Goal: Information Seeking & Learning: Learn about a topic

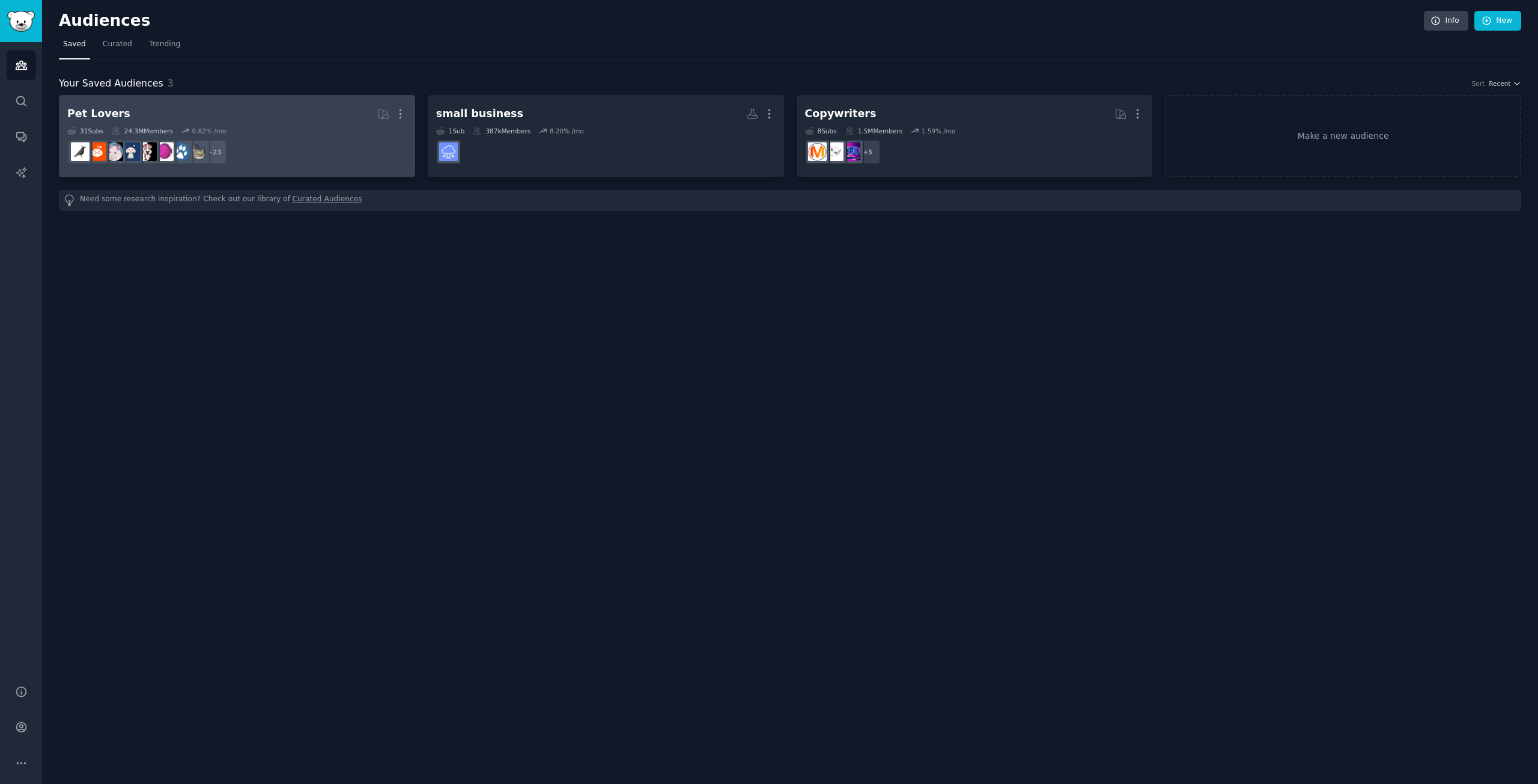
click at [105, 109] on div "Pet Lovers" at bounding box center [99, 113] width 63 height 15
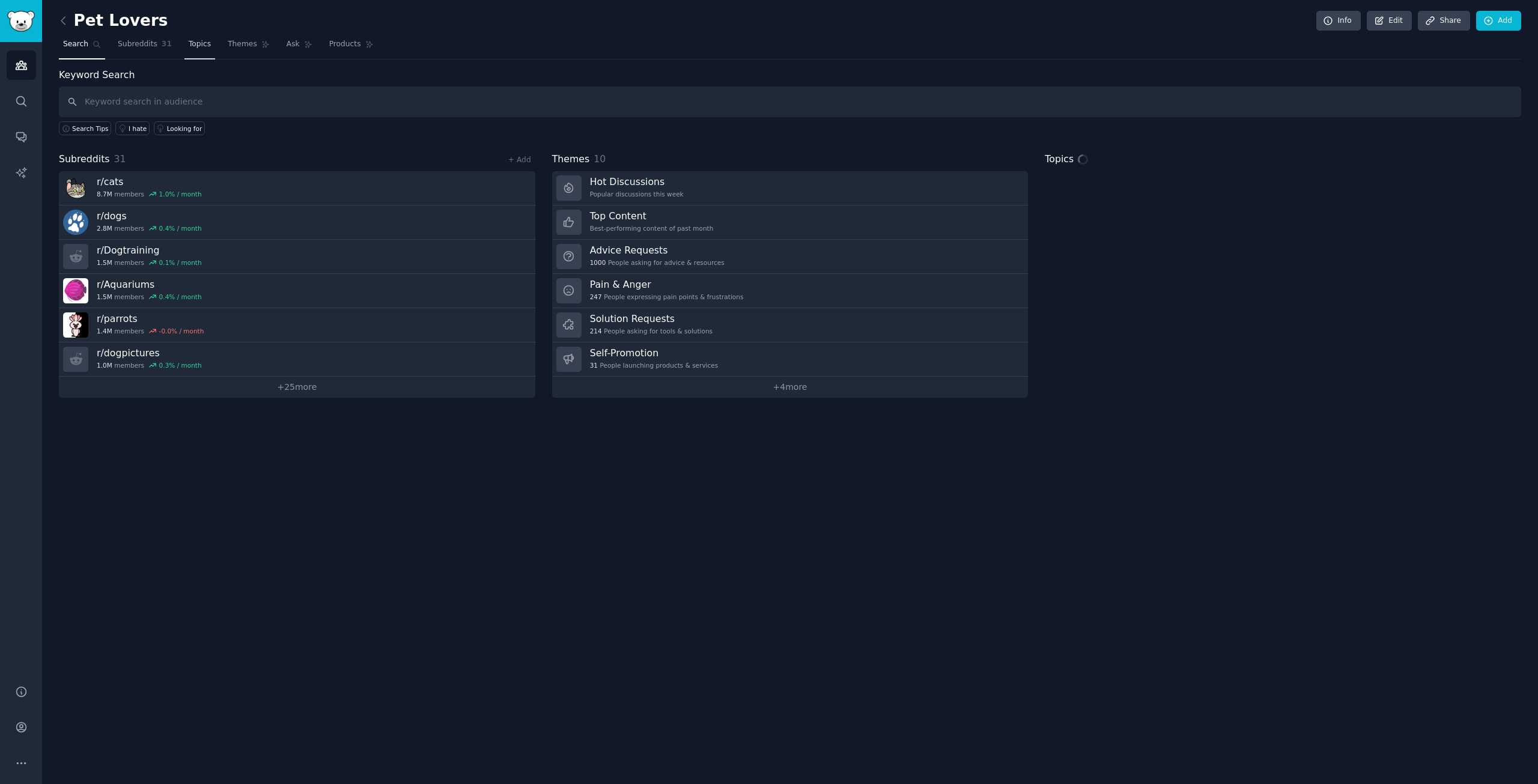
click at [195, 41] on span "Topics" at bounding box center [200, 44] width 23 height 11
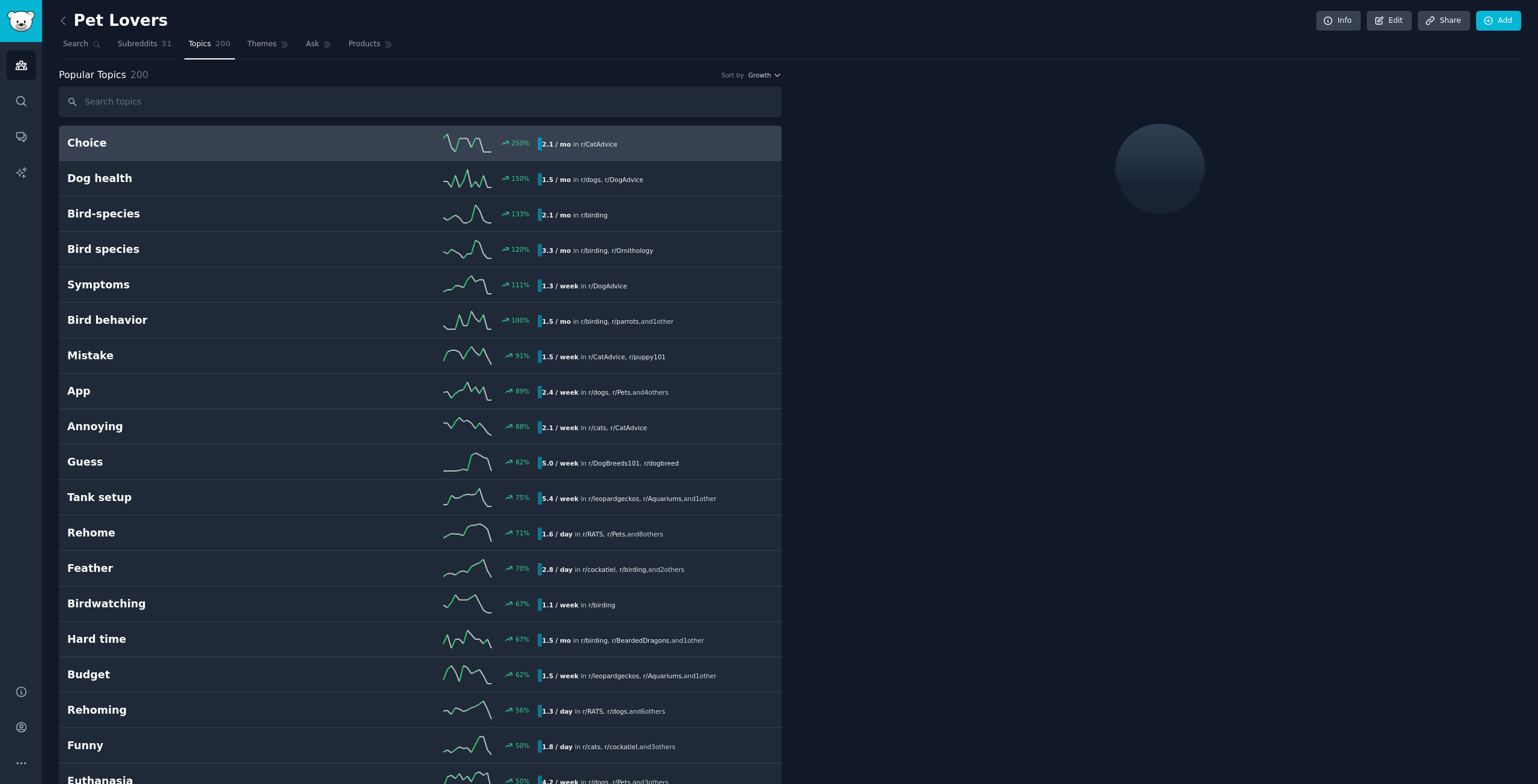
click at [81, 147] on h2 "Choice" at bounding box center [185, 143] width 235 height 15
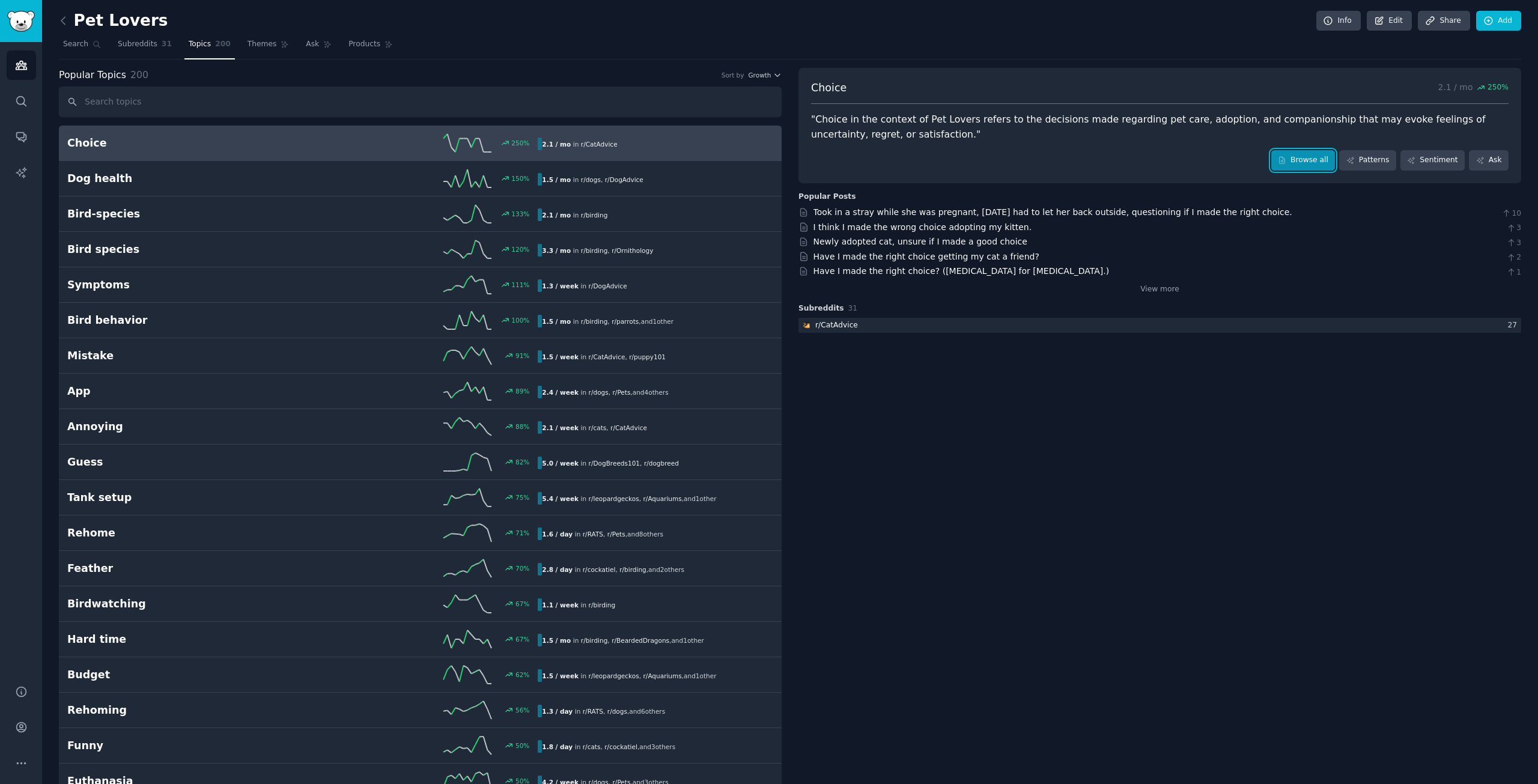
click at [1307, 154] on link "Browse all" at bounding box center [1303, 160] width 65 height 20
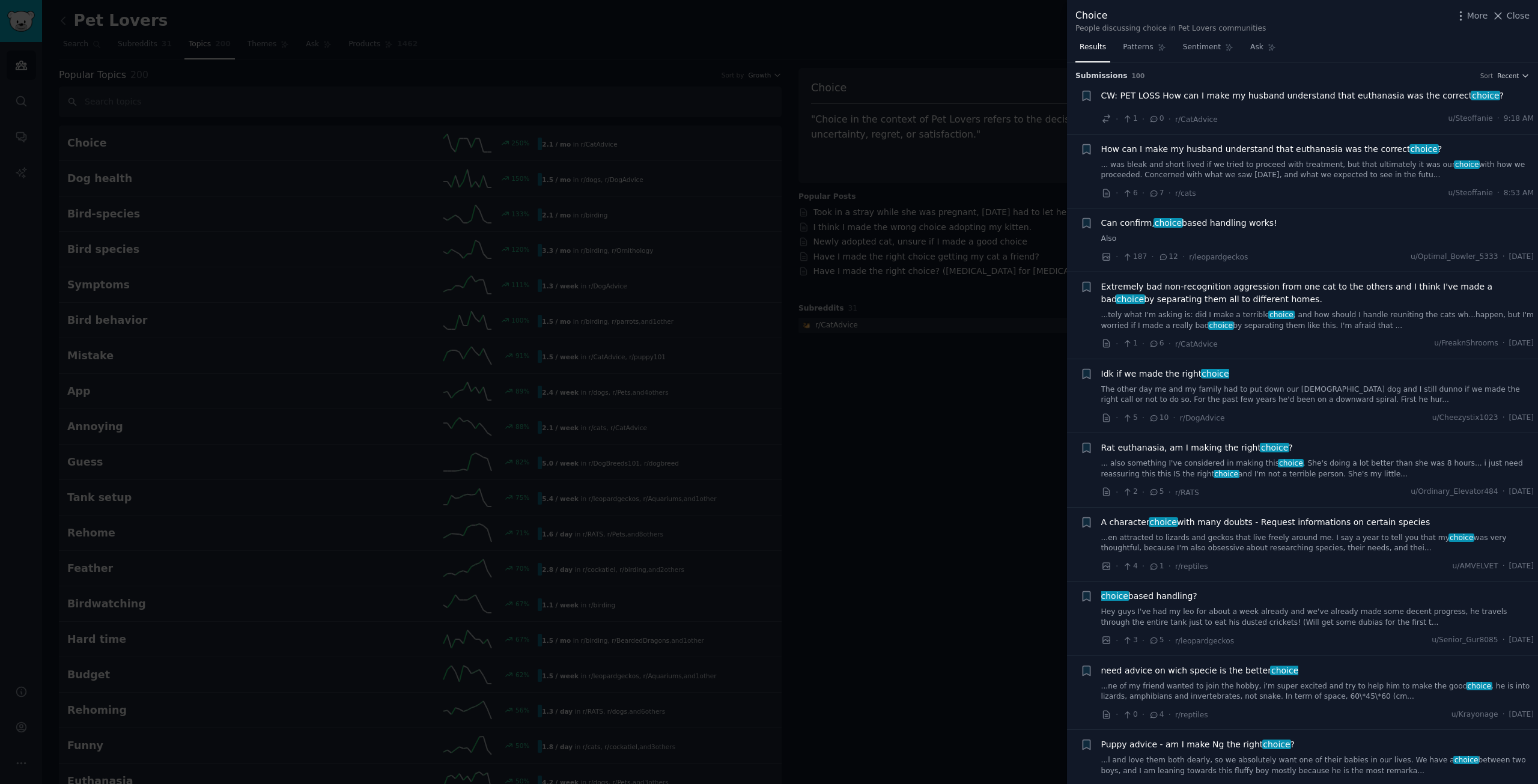
drag, startPoint x: 933, startPoint y: 393, endPoint x: 926, endPoint y: 393, distance: 7.0
click at [931, 393] on div at bounding box center [769, 392] width 1538 height 784
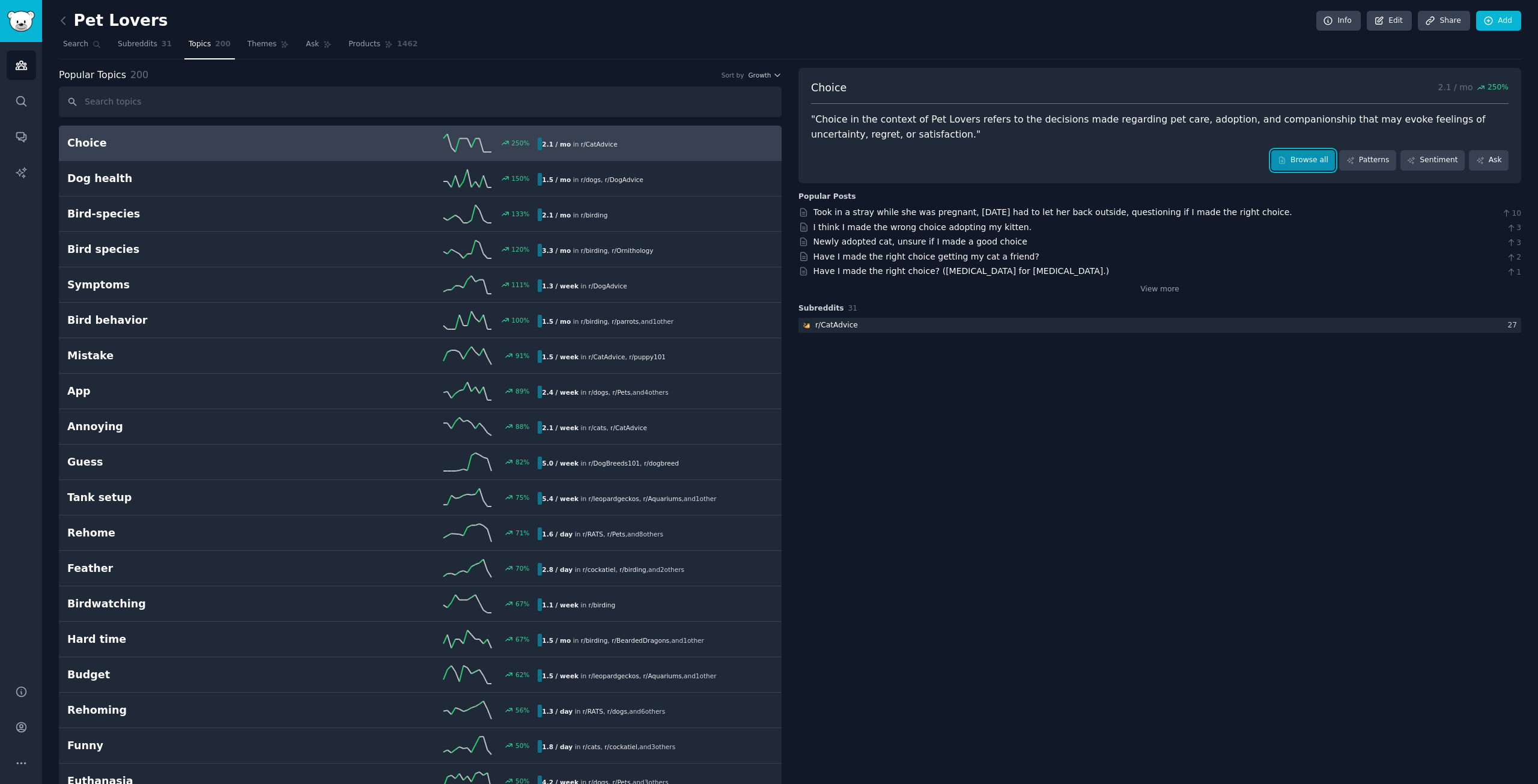
click at [1306, 158] on link "Browse all" at bounding box center [1303, 160] width 65 height 20
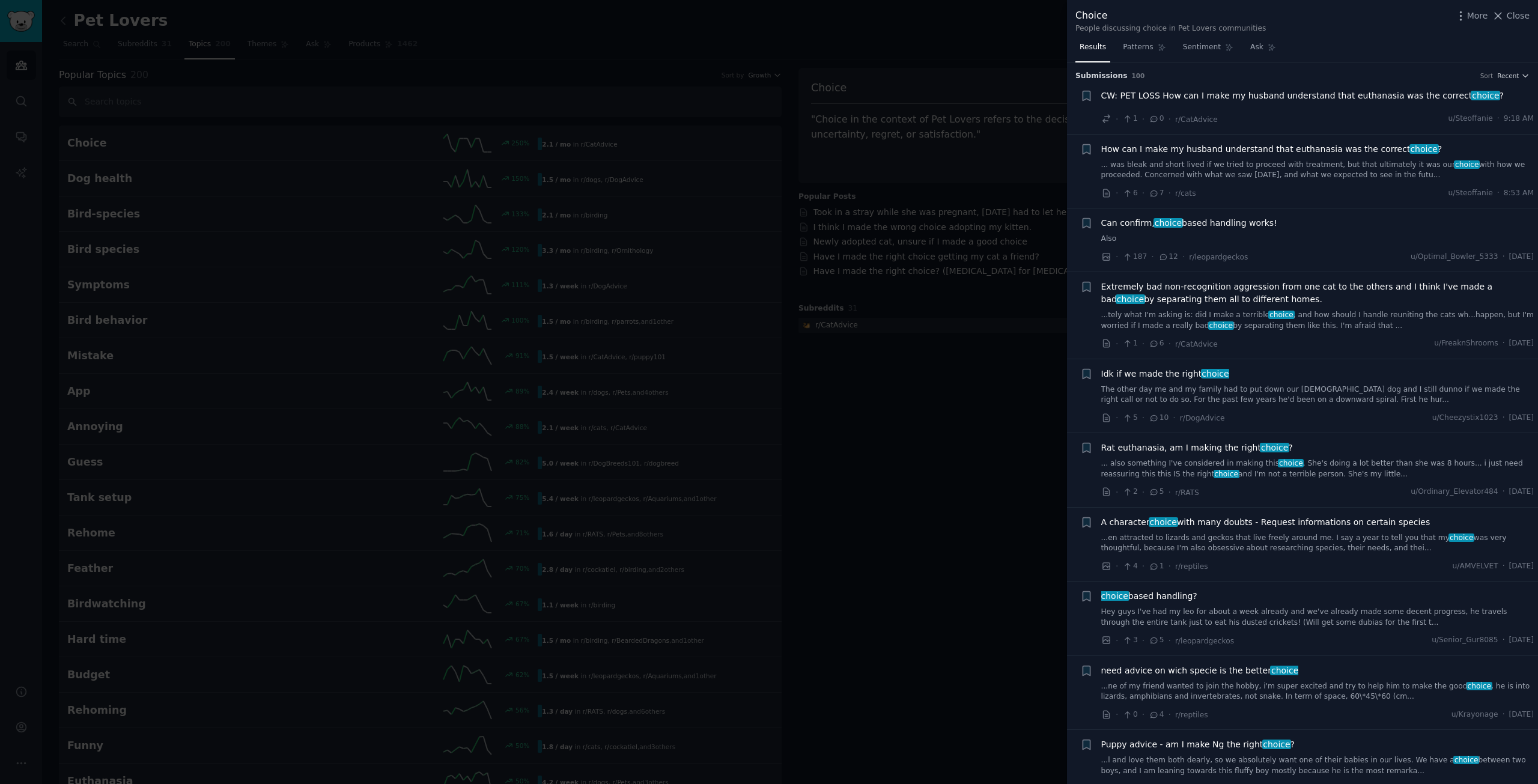
drag, startPoint x: 919, startPoint y: 424, endPoint x: 948, endPoint y: 436, distance: 31.4
click at [919, 424] on div at bounding box center [769, 392] width 1538 height 784
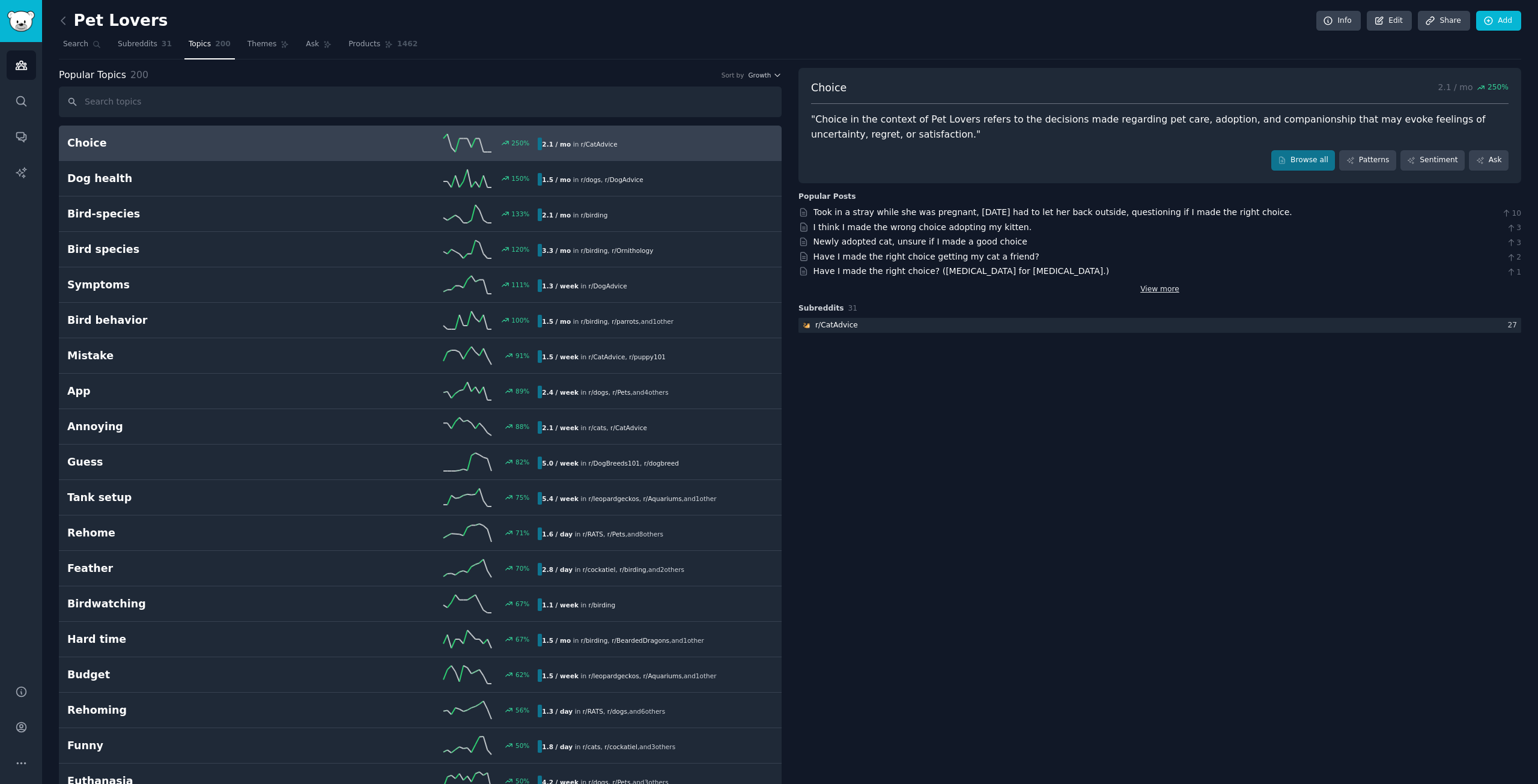
click at [1153, 287] on link "View more" at bounding box center [1160, 290] width 39 height 11
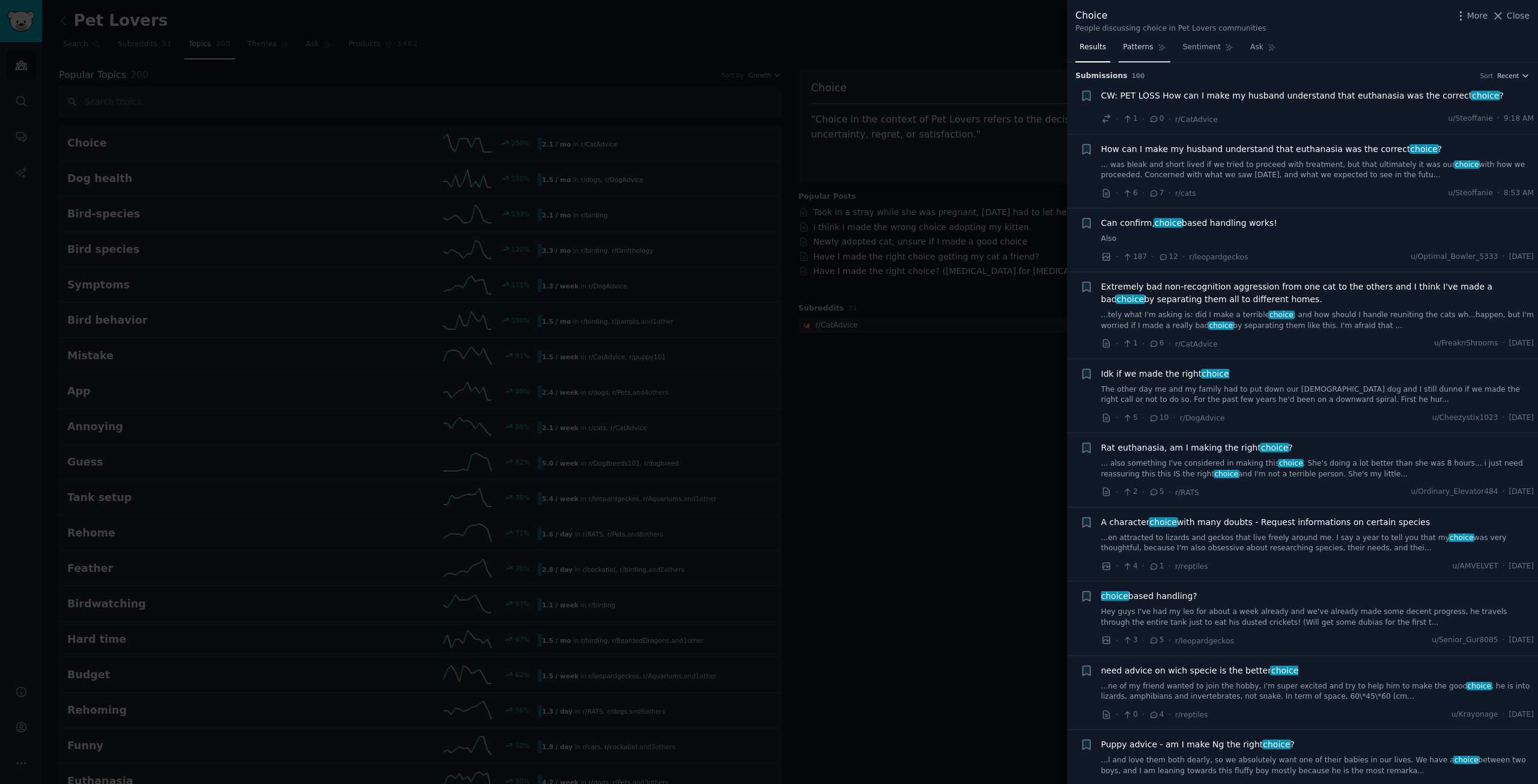
click at [1139, 52] on span "Patterns" at bounding box center [1138, 47] width 30 height 11
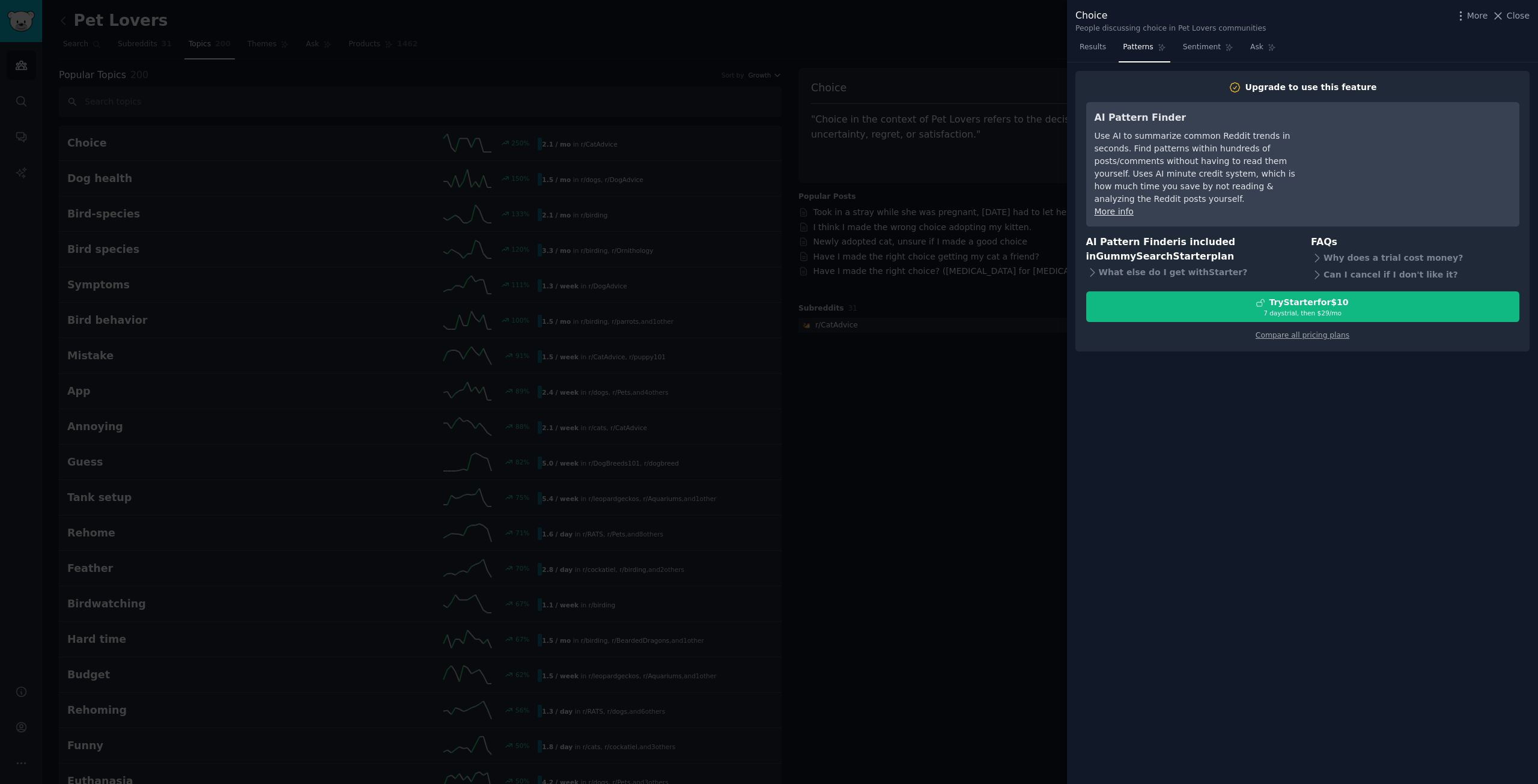
click at [1103, 48] on span "Results" at bounding box center [1093, 47] width 26 height 11
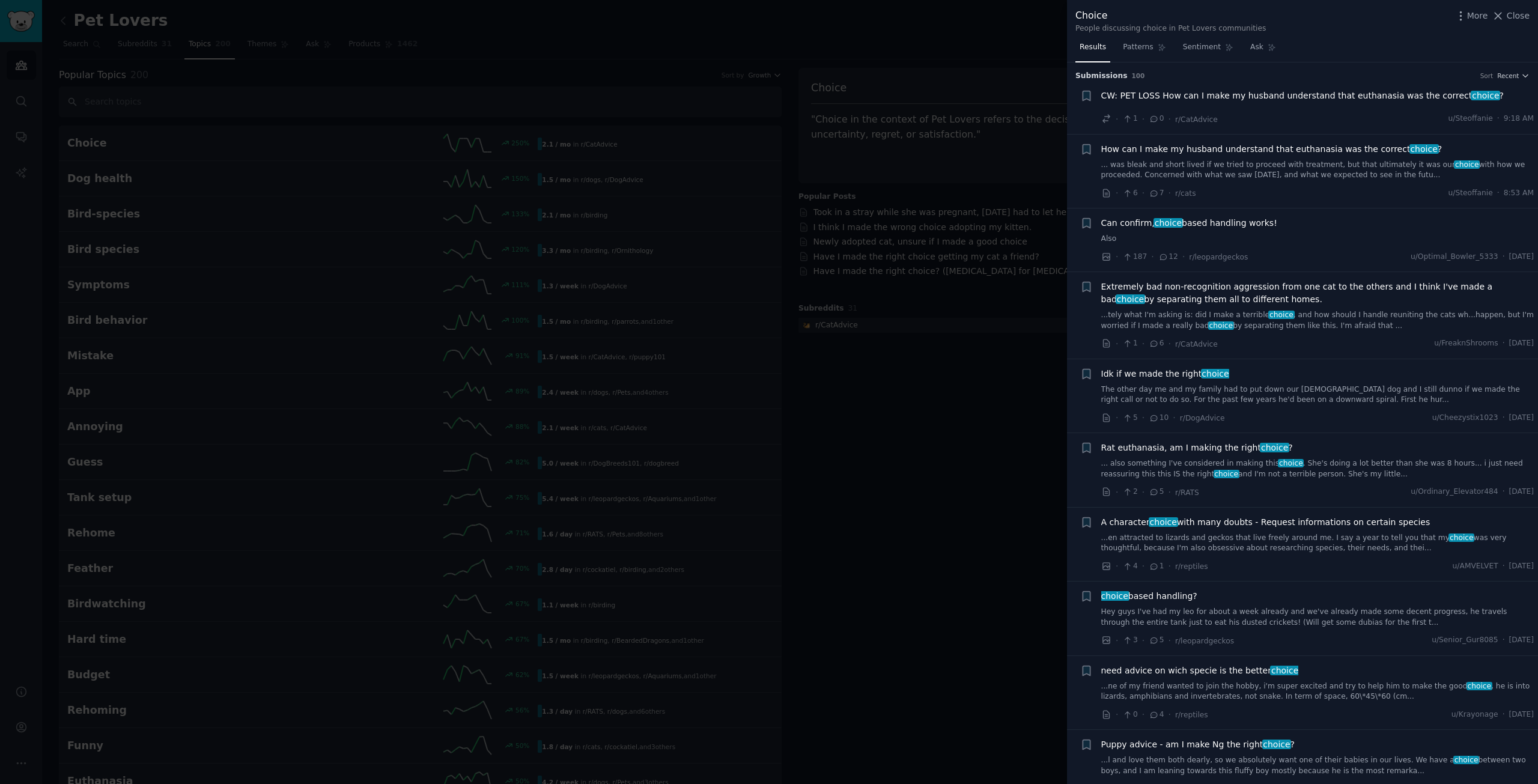
click at [888, 509] on div at bounding box center [769, 392] width 1538 height 784
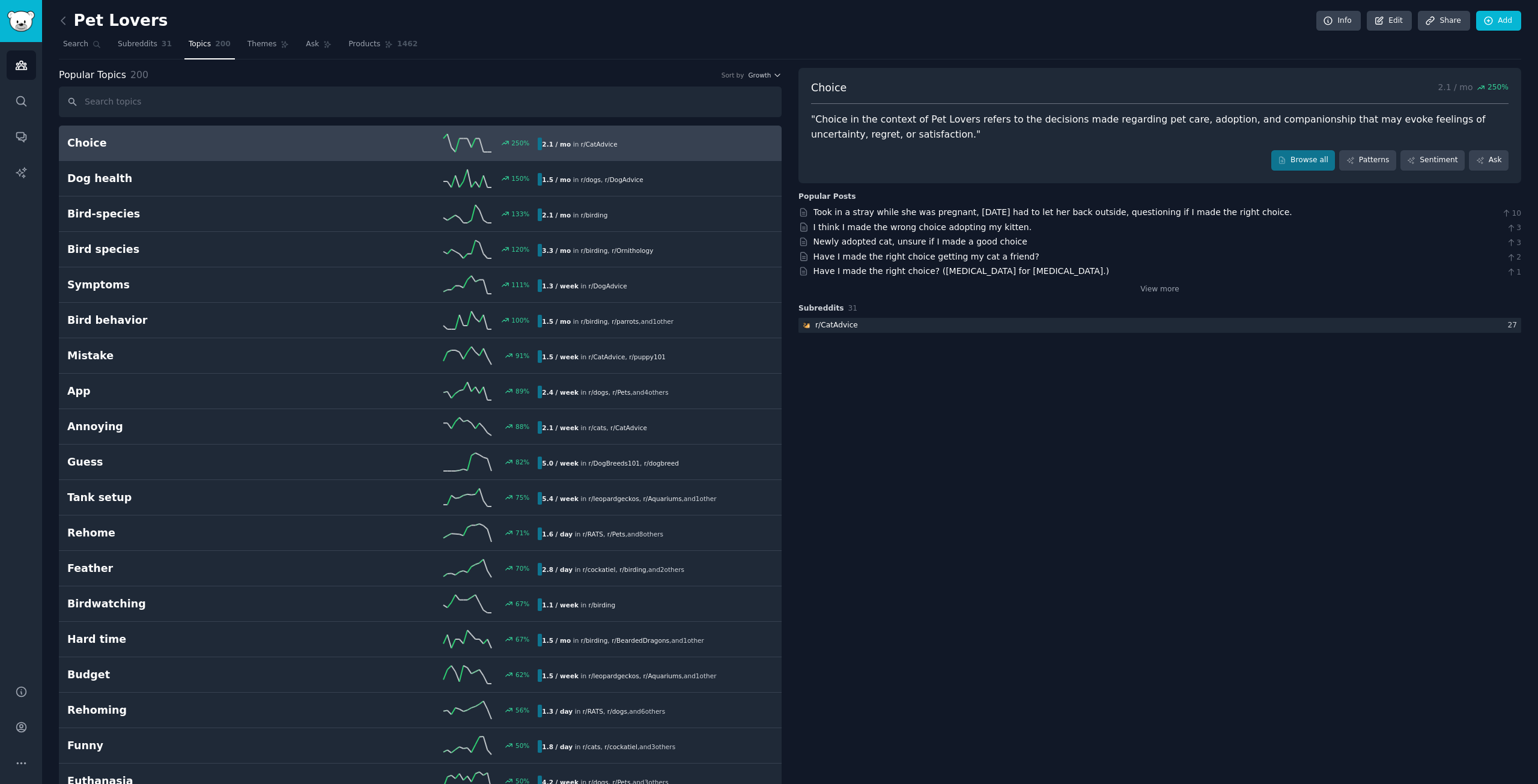
scroll to position [361, 0]
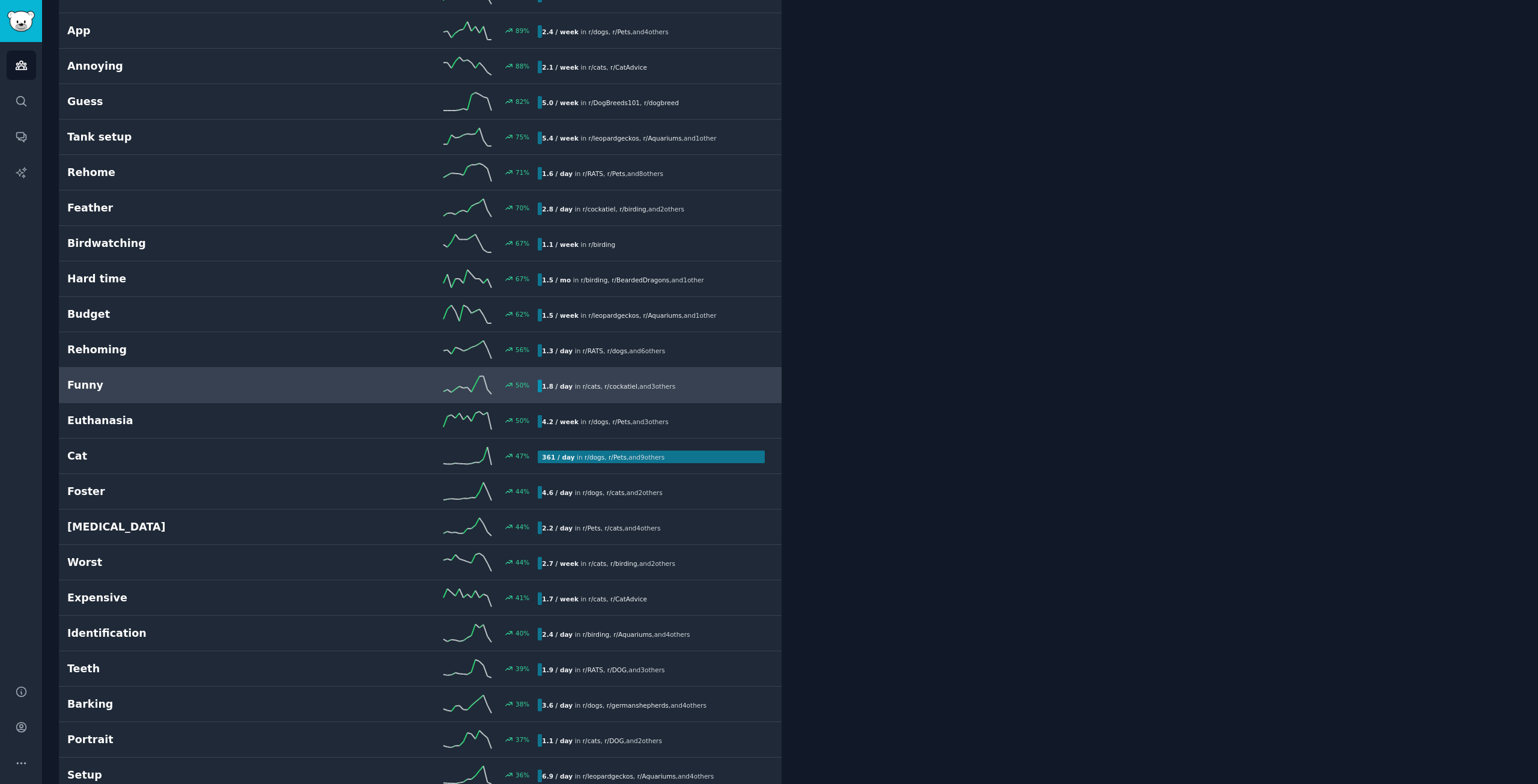
click at [236, 394] on link "Funny 50 % 1.8 / day in r/ cats , r/ cockatiel , and 3 other s" at bounding box center [420, 385] width 723 height 36
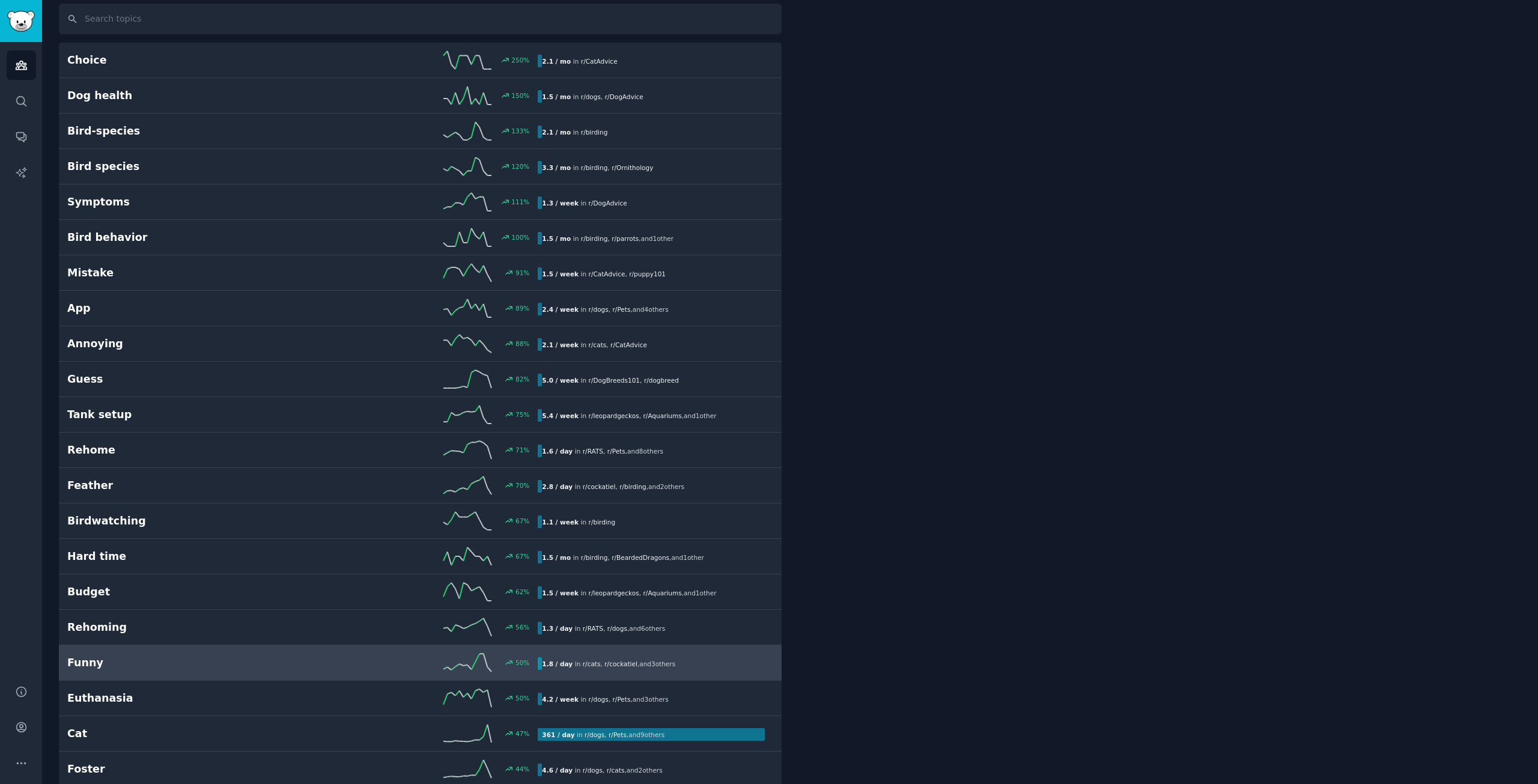
scroll to position [68, 0]
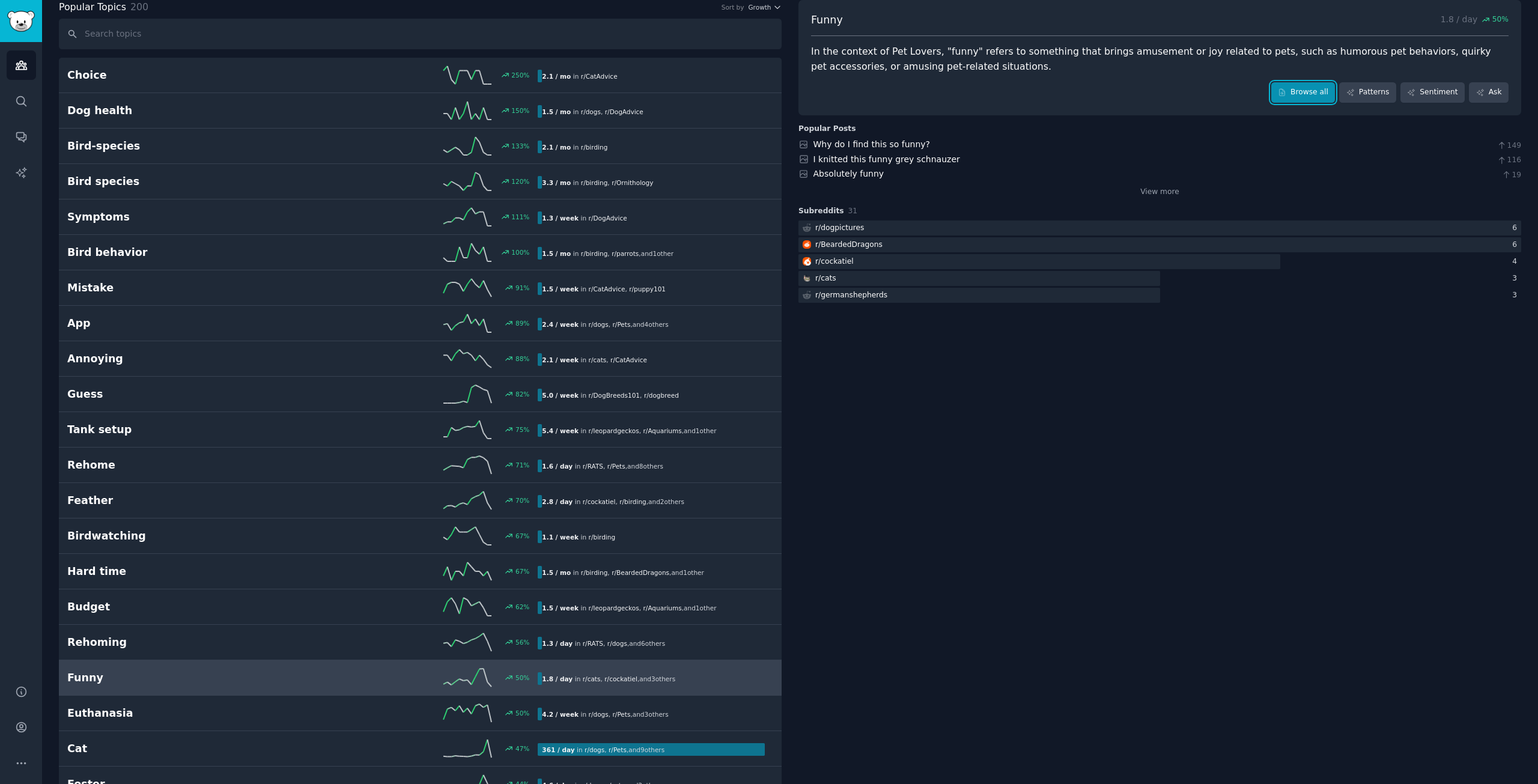
click at [1309, 92] on link "Browse all" at bounding box center [1303, 92] width 65 height 20
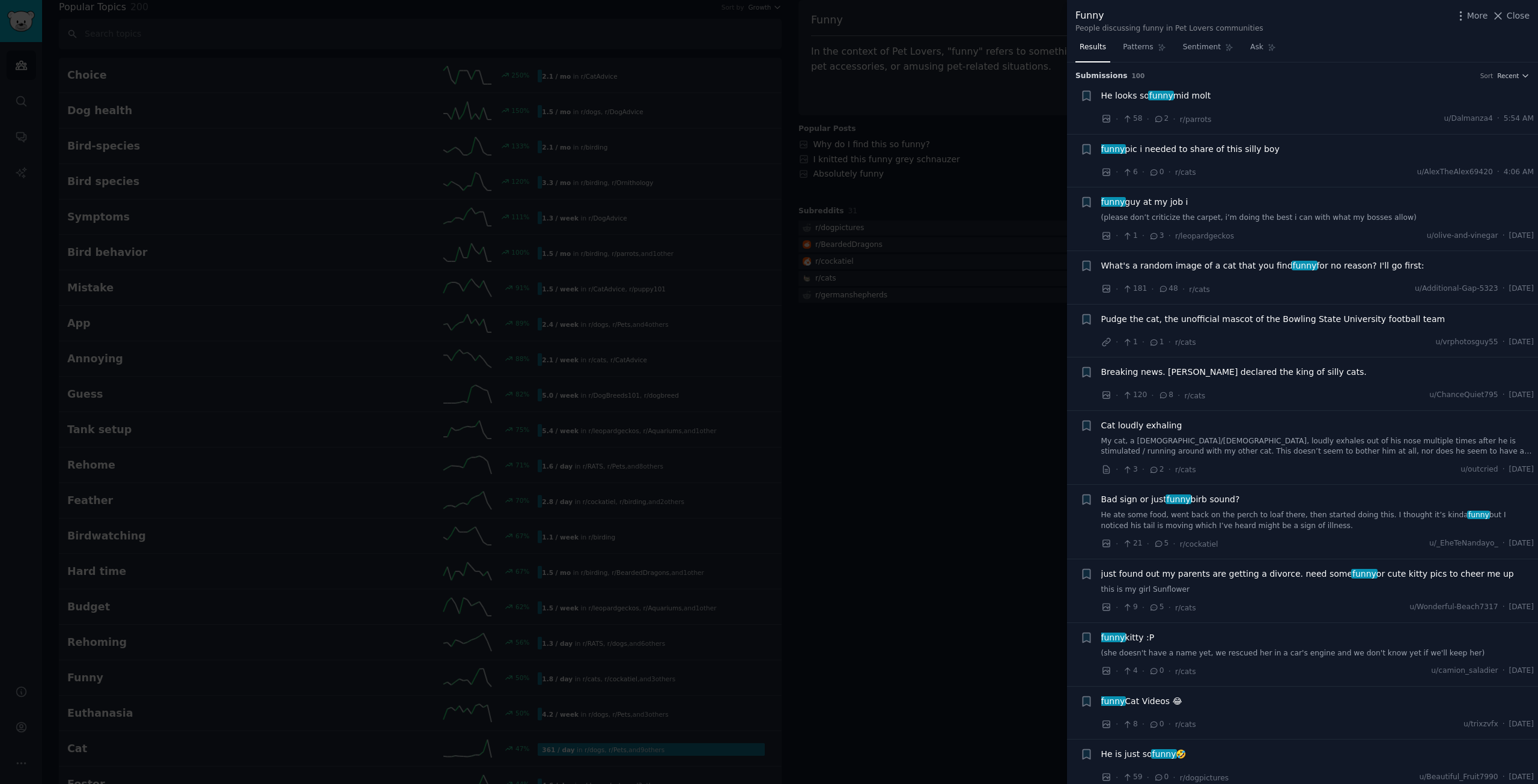
click at [968, 375] on div at bounding box center [769, 392] width 1538 height 784
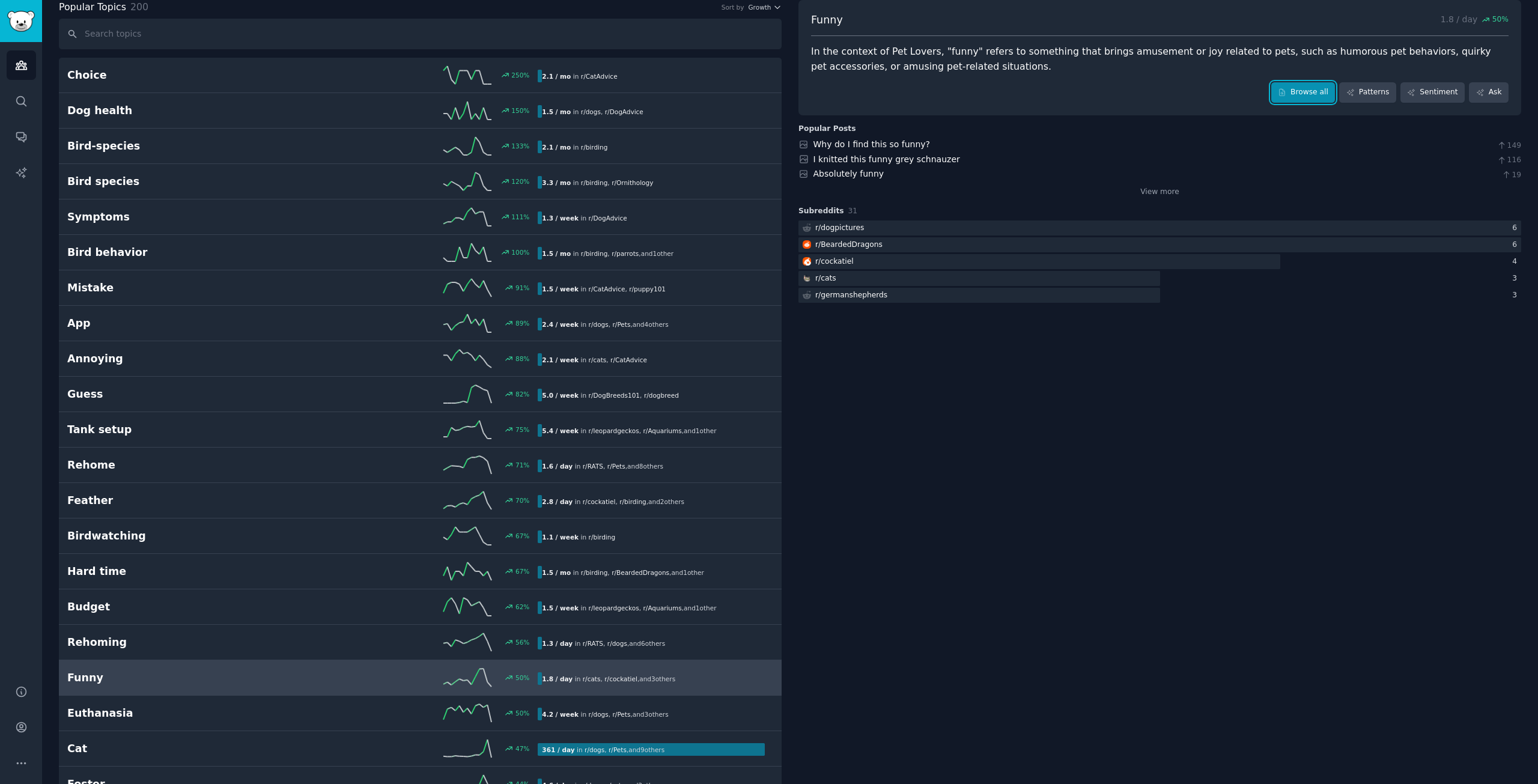
click at [1301, 93] on link "Browse all" at bounding box center [1303, 92] width 65 height 20
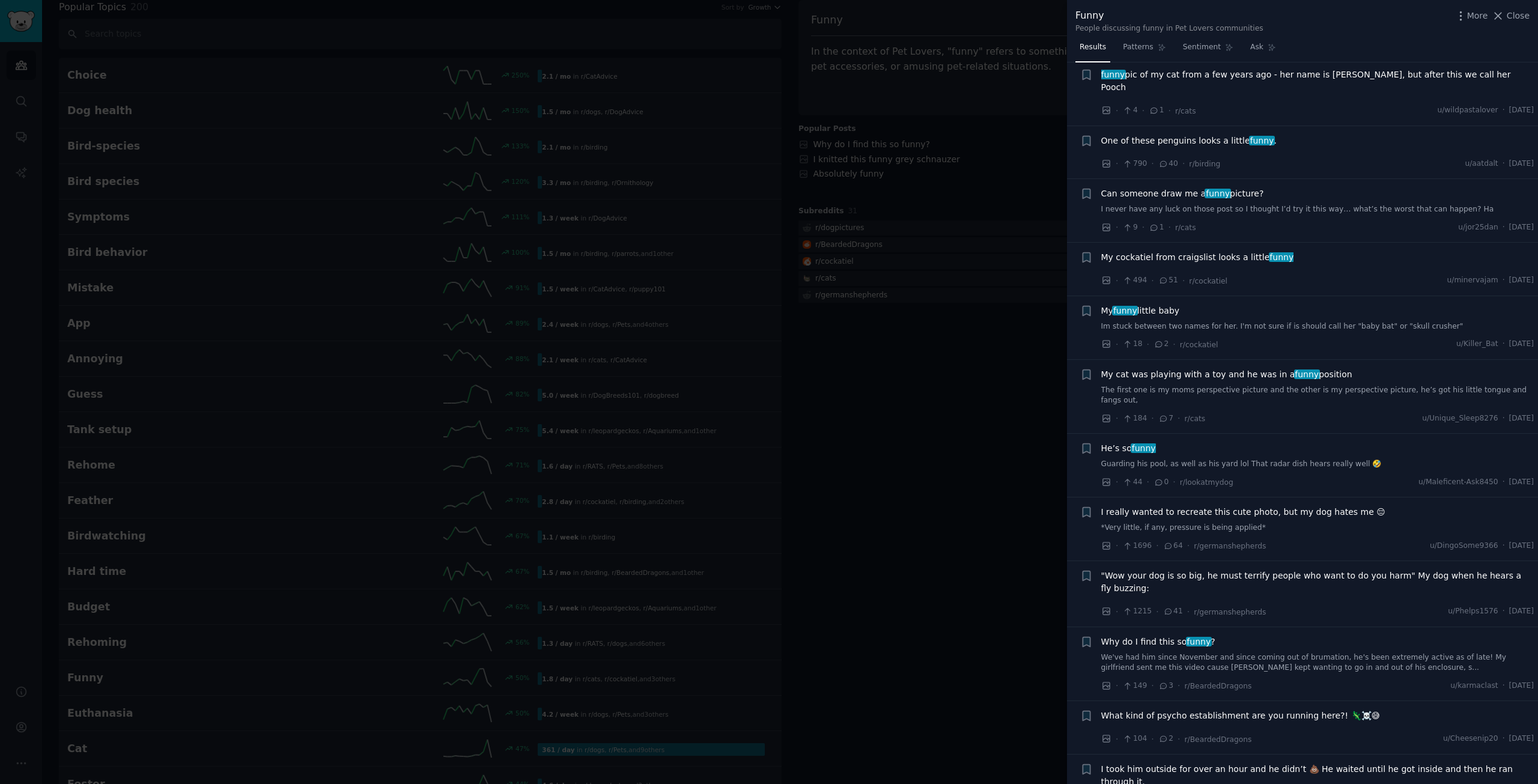
scroll to position [5447, 0]
click at [906, 545] on div at bounding box center [769, 392] width 1538 height 784
